Goal: Find specific page/section: Find specific page/section

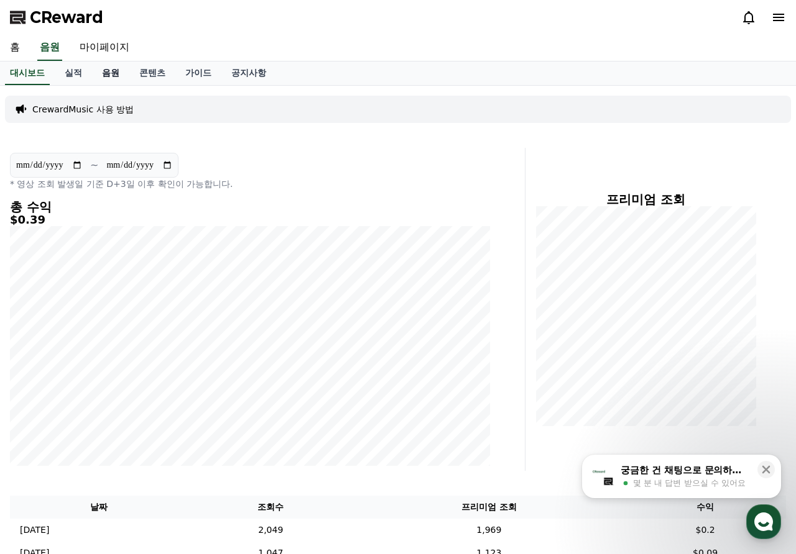
click at [105, 71] on link "음원" at bounding box center [110, 74] width 37 height 24
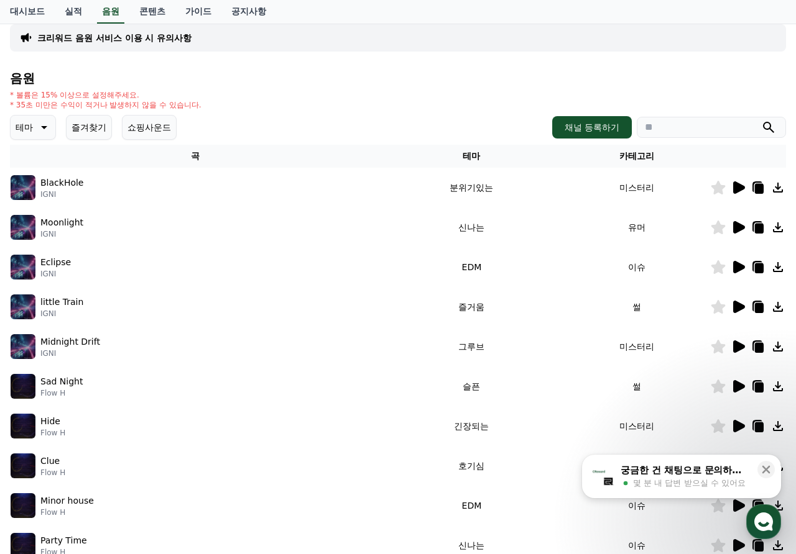
scroll to position [132, 0]
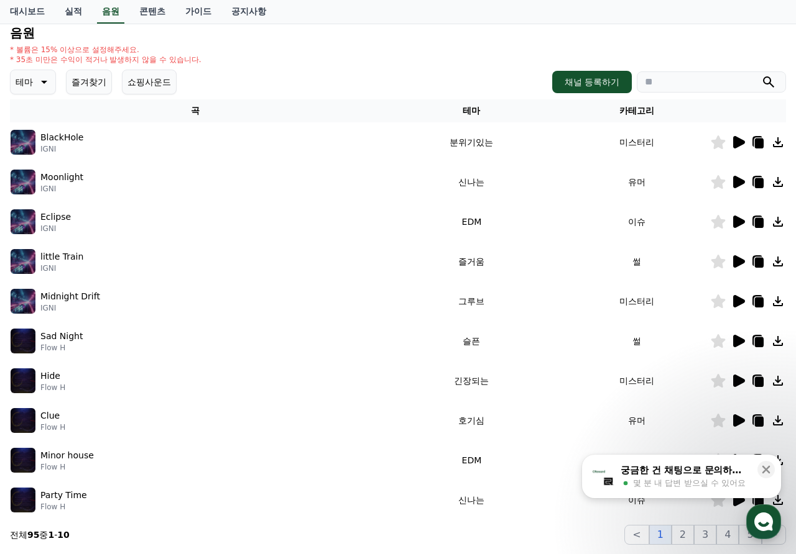
click at [729, 183] on div at bounding box center [747, 182] width 75 height 15
click at [738, 182] on icon at bounding box center [739, 182] width 12 height 12
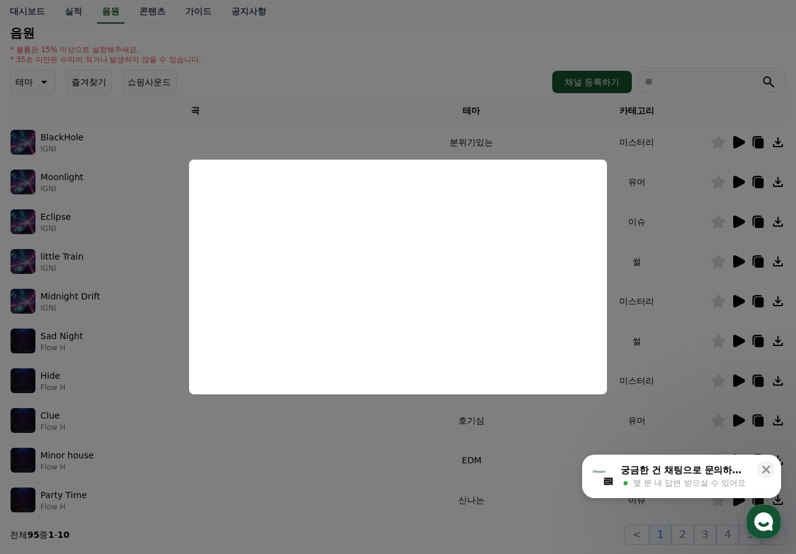
click at [346, 125] on button "close modal" at bounding box center [398, 277] width 796 height 554
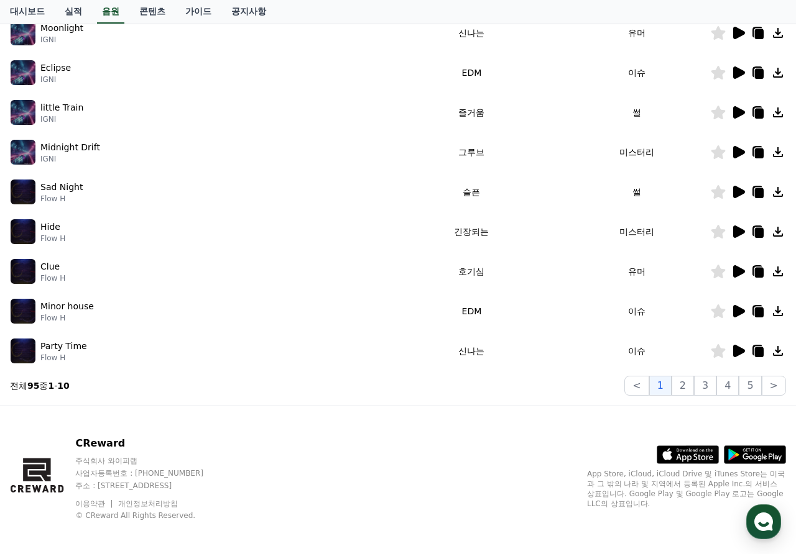
scroll to position [287, 0]
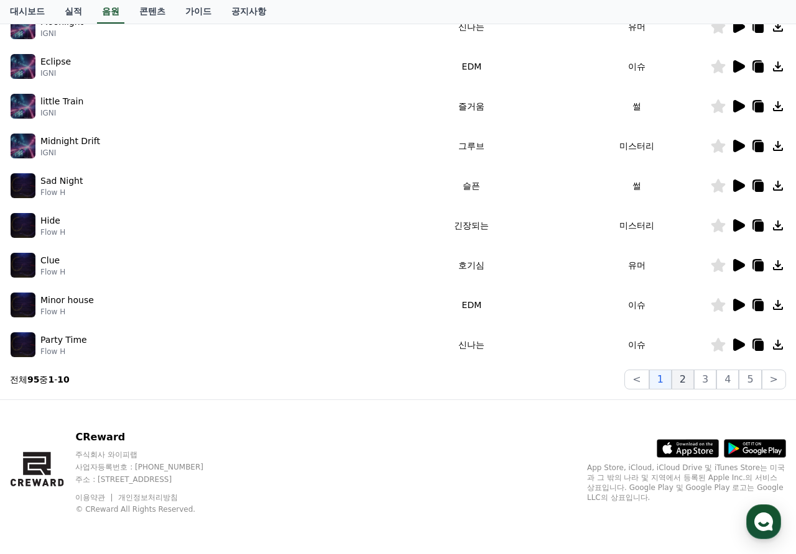
click at [678, 374] on button "2" at bounding box center [682, 380] width 22 height 20
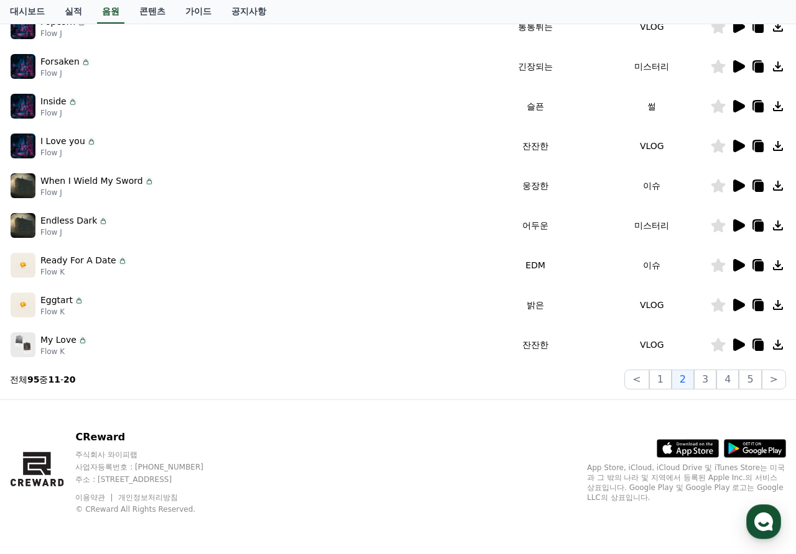
scroll to position [58, 0]
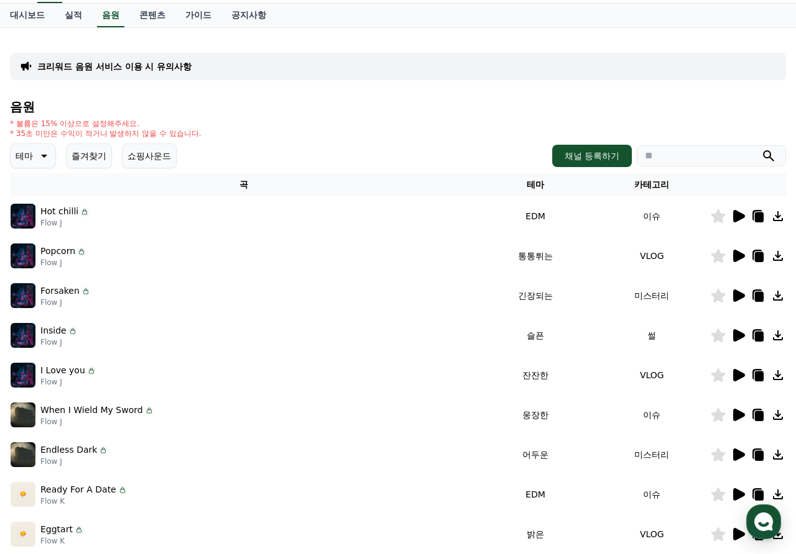
click at [734, 216] on icon at bounding box center [739, 216] width 12 height 12
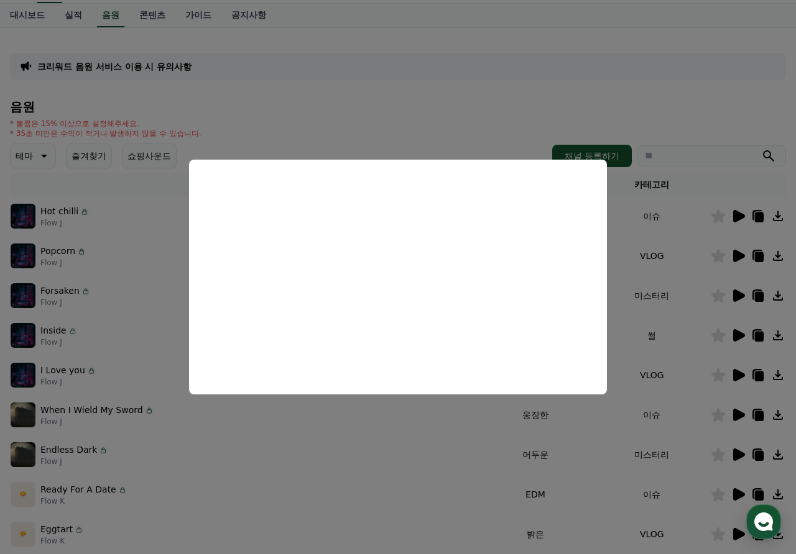
click at [645, 186] on button "close modal" at bounding box center [398, 277] width 796 height 554
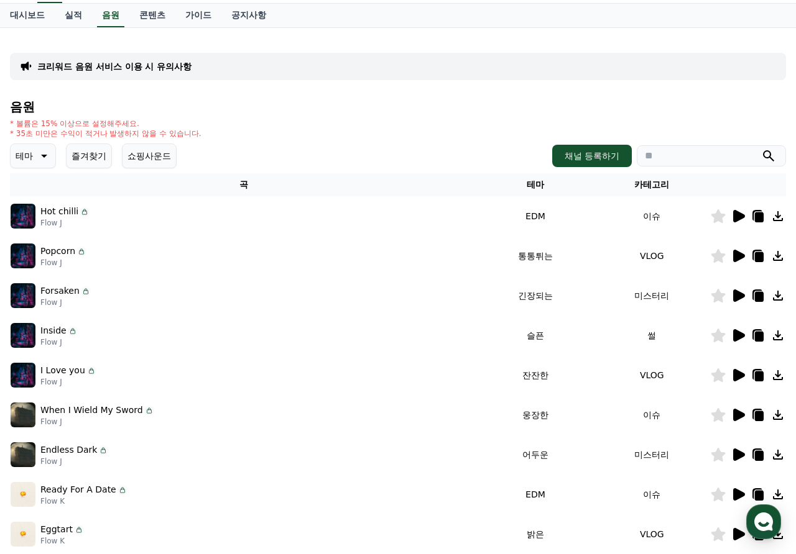
click at [624, 185] on th "카테고리" at bounding box center [652, 184] width 116 height 23
click at [756, 213] on icon at bounding box center [759, 218] width 9 height 10
